Goal: Task Accomplishment & Management: Complete application form

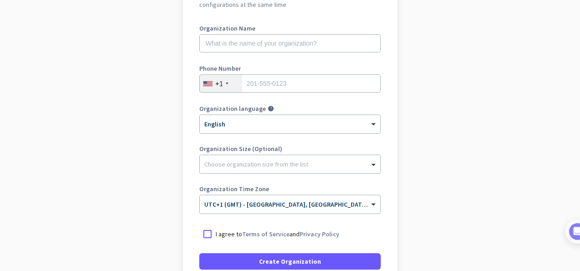
scroll to position [198, 0]
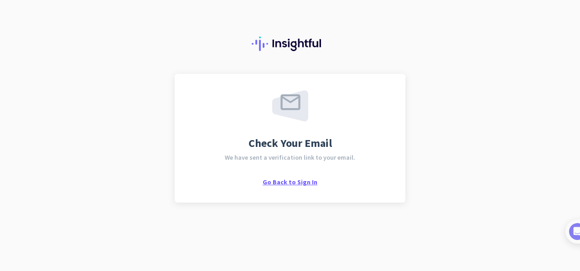
click at [279, 179] on span "Go Back to Sign In" at bounding box center [289, 182] width 55 height 8
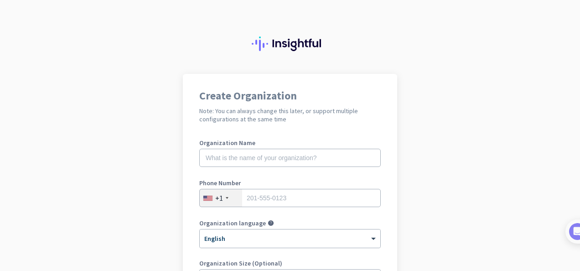
scroll to position [74, 0]
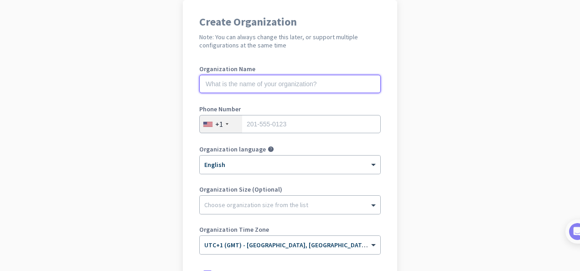
click at [264, 88] on input "text" at bounding box center [289, 84] width 181 height 18
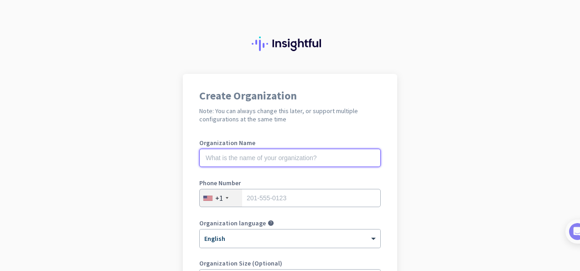
scroll to position [0, 0]
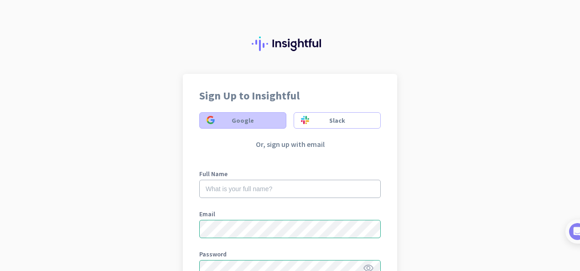
scroll to position [79, 0]
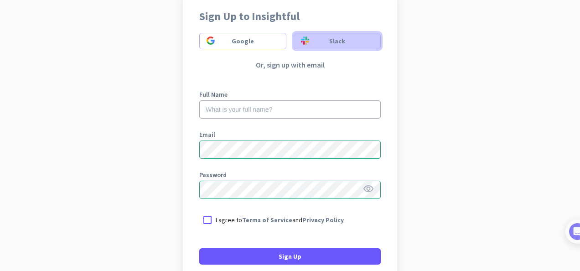
click at [309, 41] on span "Slack" at bounding box center [337, 40] width 72 height 9
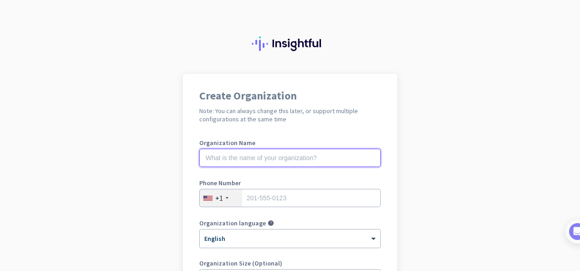
click at [299, 152] on input "text" at bounding box center [289, 158] width 181 height 18
type input "Mercor"
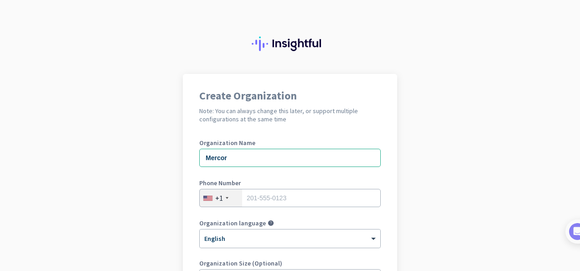
click at [226, 197] on div at bounding box center [227, 198] width 3 height 2
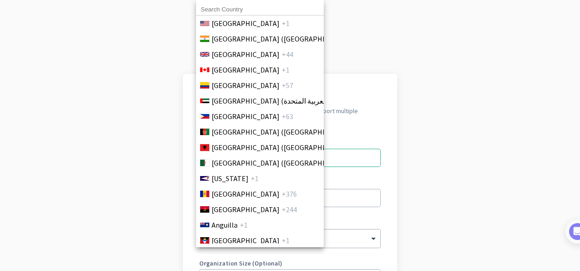
click at [257, 5] on input at bounding box center [260, 10] width 128 height 12
type input "united king"
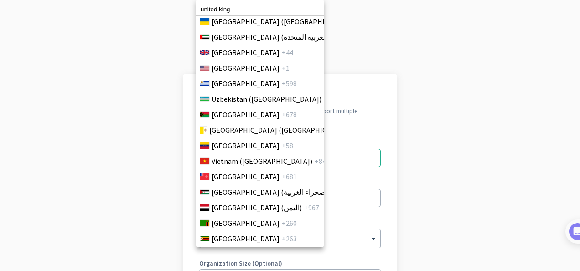
scroll to position [3627, 0]
click at [242, 69] on span "[GEOGRAPHIC_DATA]" at bounding box center [245, 68] width 68 height 11
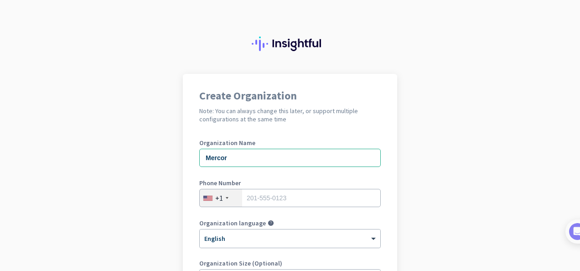
click at [226, 187] on div "Phone Number +1" at bounding box center [289, 198] width 181 height 36
click at [216, 200] on div "+1" at bounding box center [219, 197] width 8 height 9
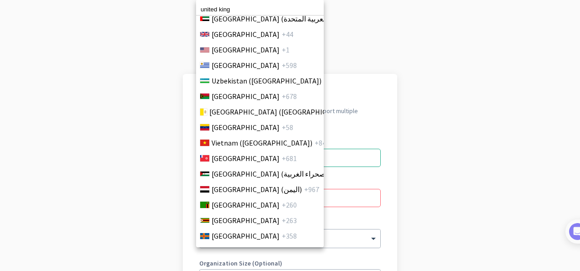
scroll to position [3611, 0]
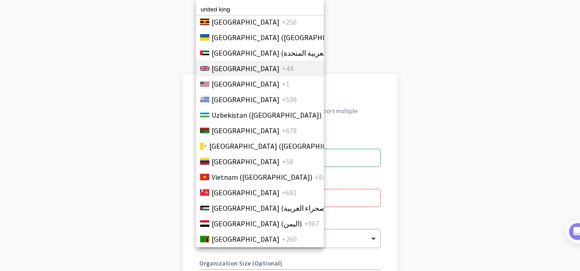
click at [248, 69] on span "United Kingdom" at bounding box center [245, 68] width 68 height 11
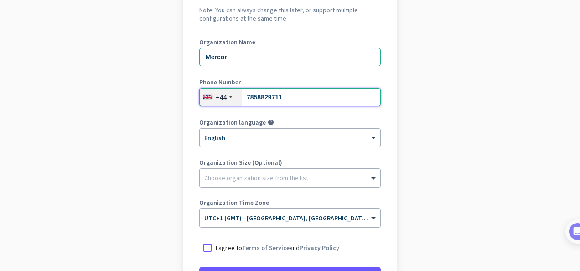
scroll to position [102, 0]
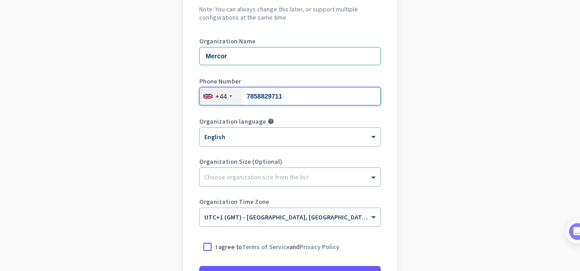
type input "7858829711"
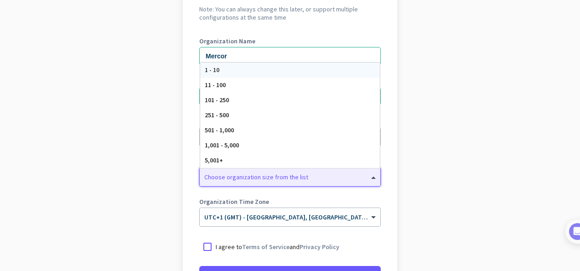
click at [271, 182] on div "Choose organization size from the list" at bounding box center [290, 177] width 180 height 18
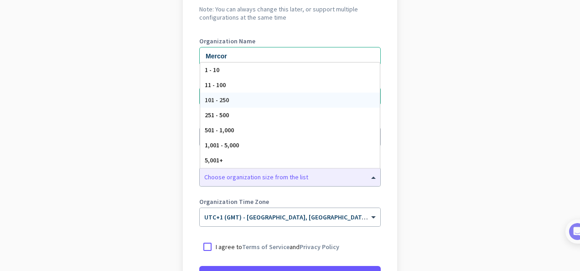
click at [413, 109] on app-onboarding-organization "Create Organization Note: You can always change this later, or support multiple…" at bounding box center [290, 169] width 580 height 395
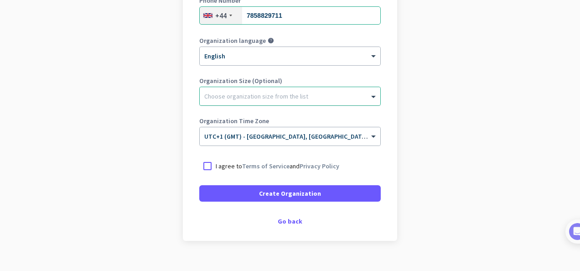
scroll to position [185, 0]
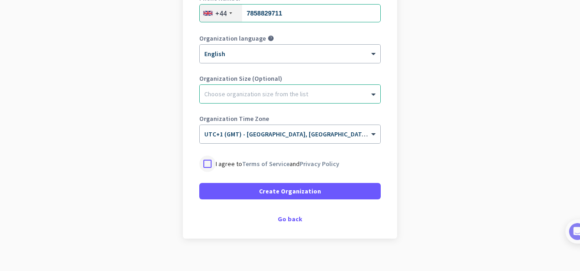
click at [209, 167] on div at bounding box center [207, 163] width 16 height 16
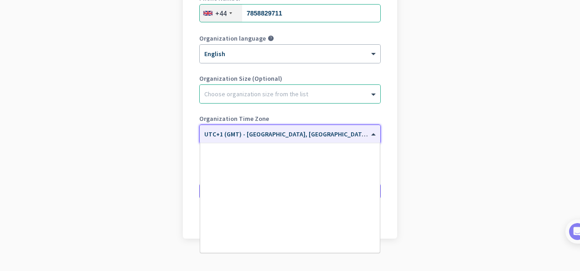
click at [373, 131] on span at bounding box center [374, 134] width 11 height 8
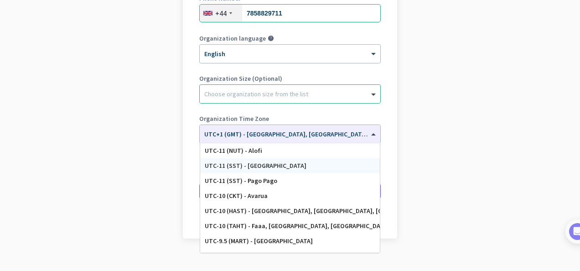
click at [447, 165] on app-onboarding-organization "Create Organization Note: You can always change this later, or support multiple…" at bounding box center [290, 86] width 580 height 395
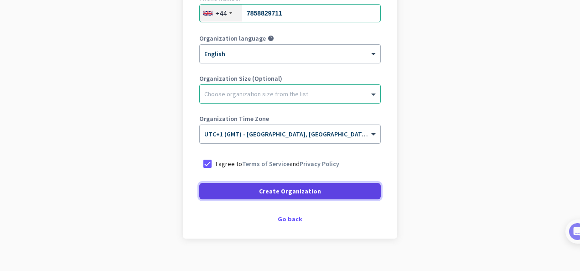
click at [304, 192] on span "Create Organization" at bounding box center [290, 190] width 62 height 9
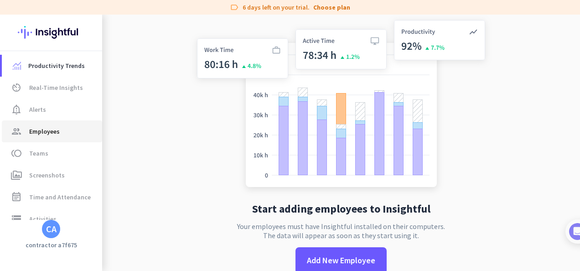
click at [26, 129] on span "group Employees" at bounding box center [52, 131] width 86 height 11
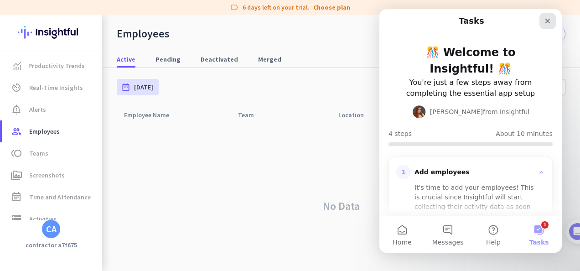
click at [549, 22] on icon "Close" at bounding box center [547, 20] width 7 height 7
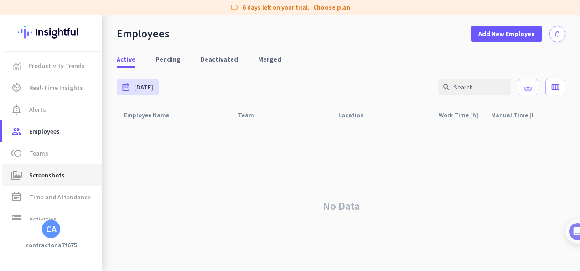
scroll to position [79, 0]
